Goal: Connect with others: Connect with other users

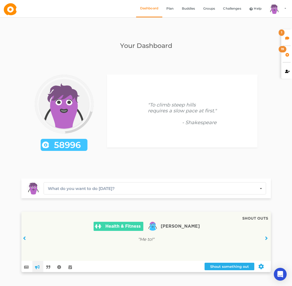
click at [282, 38] on div "1" at bounding box center [286, 37] width 11 height 16
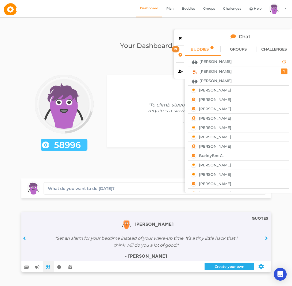
click at [228, 81] on div "[PERSON_NAME]" at bounding box center [239, 80] width 98 height 7
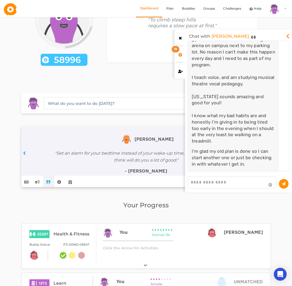
scroll to position [2780, 0]
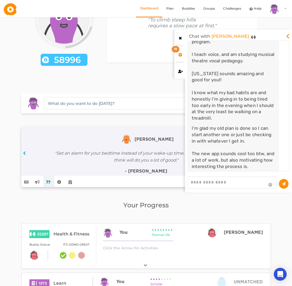
click at [223, 182] on textarea at bounding box center [232, 183] width 89 height 12
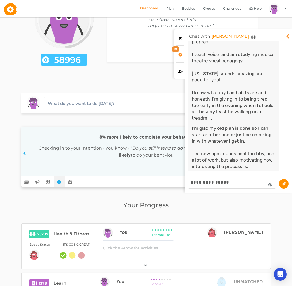
type textarea "**********"
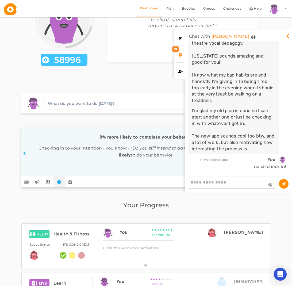
click at [219, 37] on link "[PERSON_NAME]" at bounding box center [230, 36] width 37 height 9
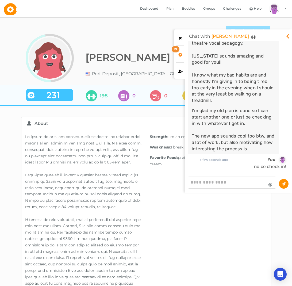
click at [170, 10] on link "Plan" at bounding box center [170, 8] width 16 height 17
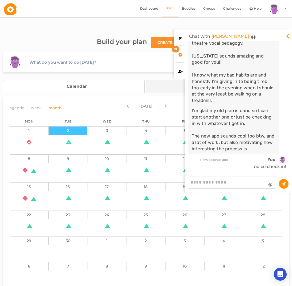
click at [226, 182] on textarea at bounding box center [232, 183] width 89 height 12
click at [225, 182] on textarea at bounding box center [232, 183] width 89 height 12
type textarea "**********"
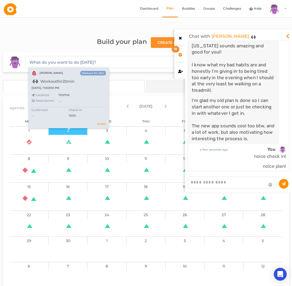
click at [67, 139] on icon at bounding box center [68, 141] width 5 height 5
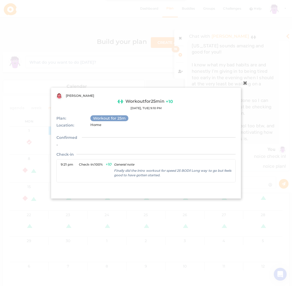
click at [246, 82] on icon at bounding box center [245, 82] width 9 height 9
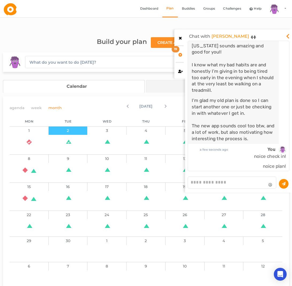
click at [240, 180] on textarea at bounding box center [232, 183] width 89 height 12
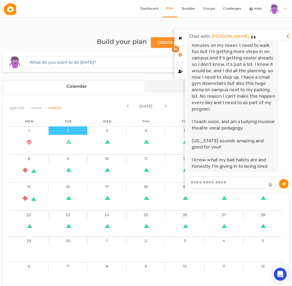
scroll to position [2712, 0]
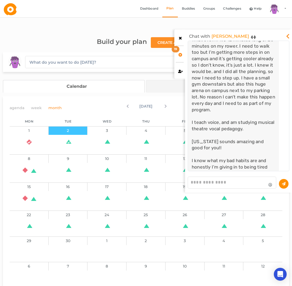
click at [228, 182] on textarea at bounding box center [232, 183] width 89 height 12
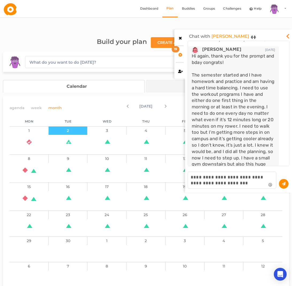
scroll to position [2632, 0]
click at [245, 183] on textarea "**********" at bounding box center [232, 180] width 89 height 17
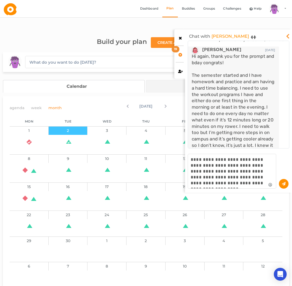
scroll to position [99, 98]
type textarea "**********"
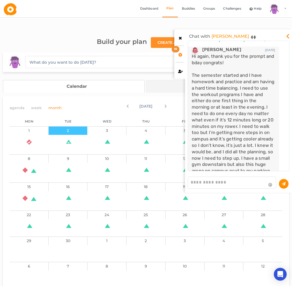
scroll to position [2850, 0]
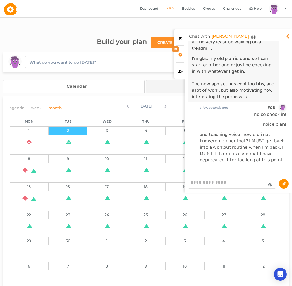
click at [287, 36] on icon at bounding box center [288, 34] width 6 height 5
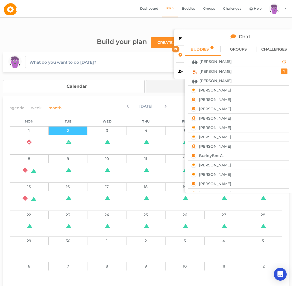
click at [231, 72] on div "[PERSON_NAME]" at bounding box center [231, 71] width 82 height 7
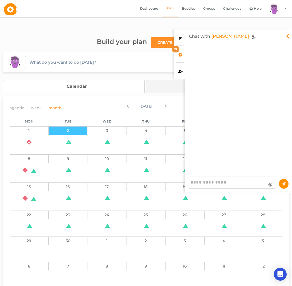
scroll to position [127, 98]
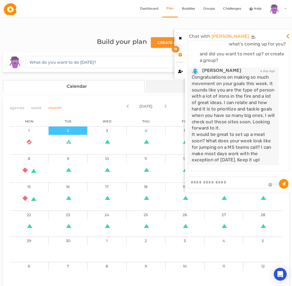
click at [230, 181] on textarea at bounding box center [232, 183] width 89 height 12
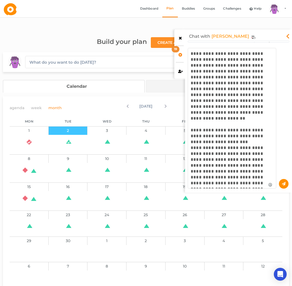
scroll to position [0, 3]
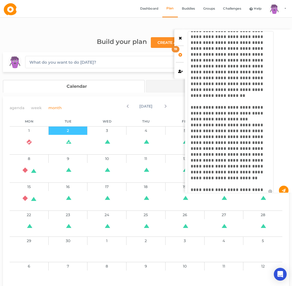
type textarea "**********"
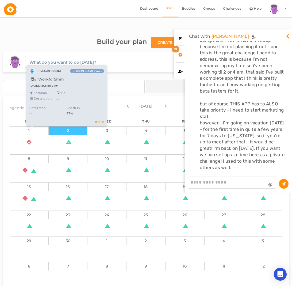
click at [31, 137] on icon at bounding box center [28, 139] width 5 height 5
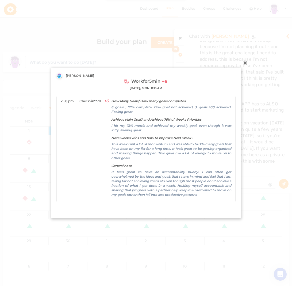
click at [246, 63] on icon at bounding box center [245, 62] width 9 height 9
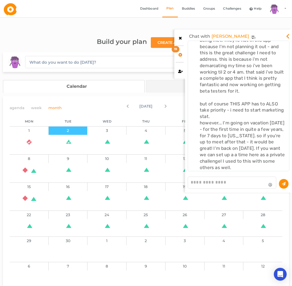
click at [232, 178] on textarea at bounding box center [232, 183] width 89 height 12
type textarea "**********"
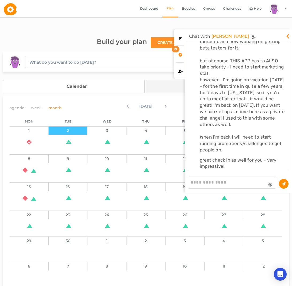
click at [288, 35] on icon at bounding box center [288, 34] width 6 height 5
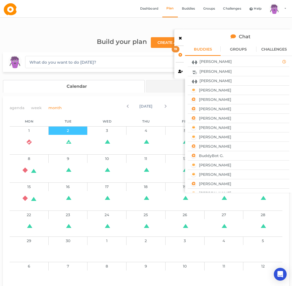
click at [179, 40] on div at bounding box center [179, 37] width 11 height 16
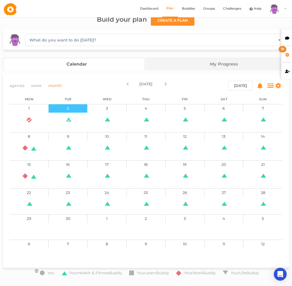
scroll to position [0, 0]
